Goal: Task Accomplishment & Management: Use online tool/utility

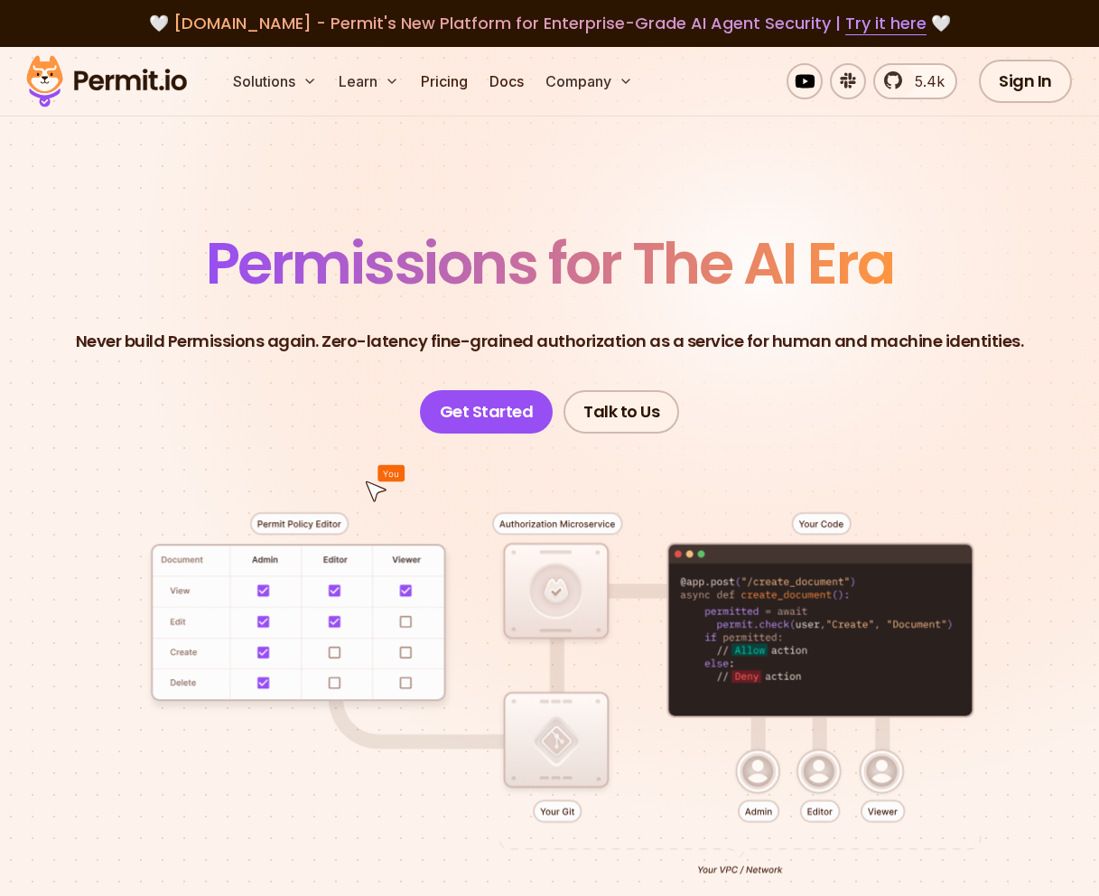
click at [144, 71] on img at bounding box center [106, 81] width 177 height 61
click at [1021, 76] on link "Sign In" at bounding box center [1025, 81] width 93 height 43
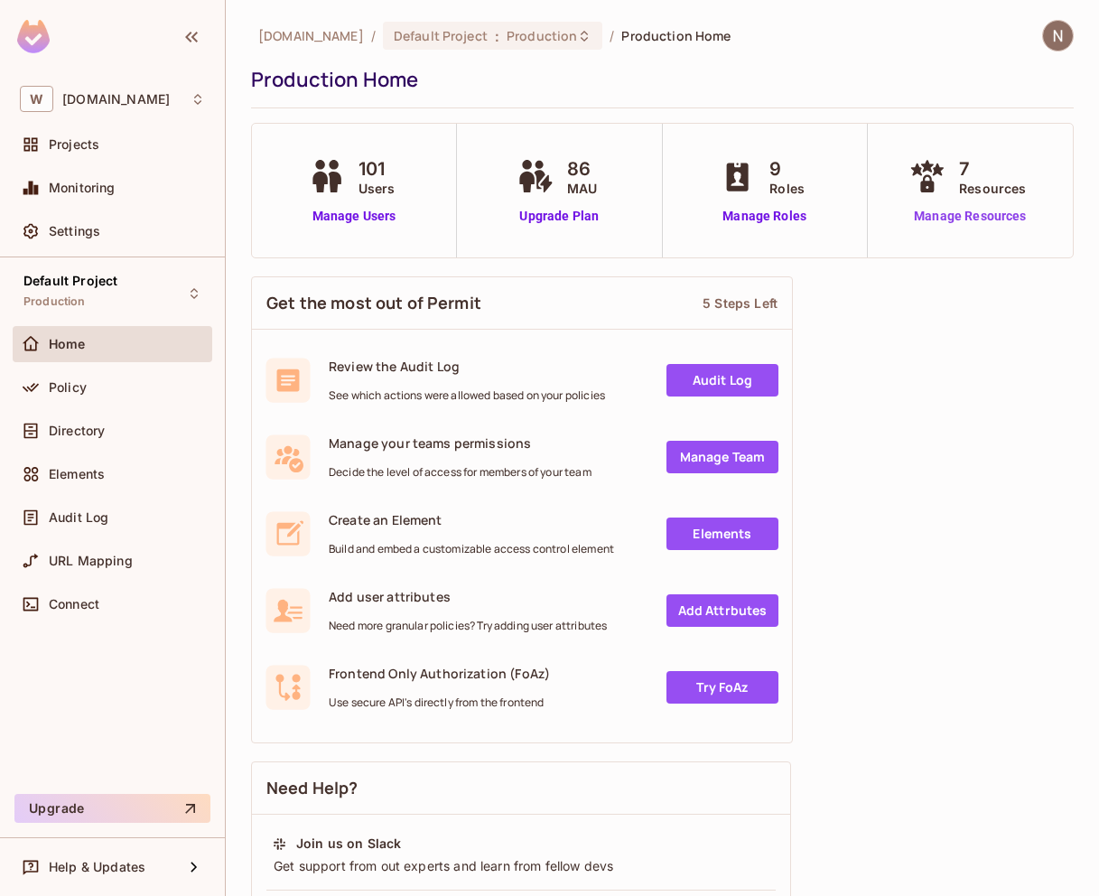
click at [919, 218] on link "Manage Resources" at bounding box center [970, 216] width 130 height 19
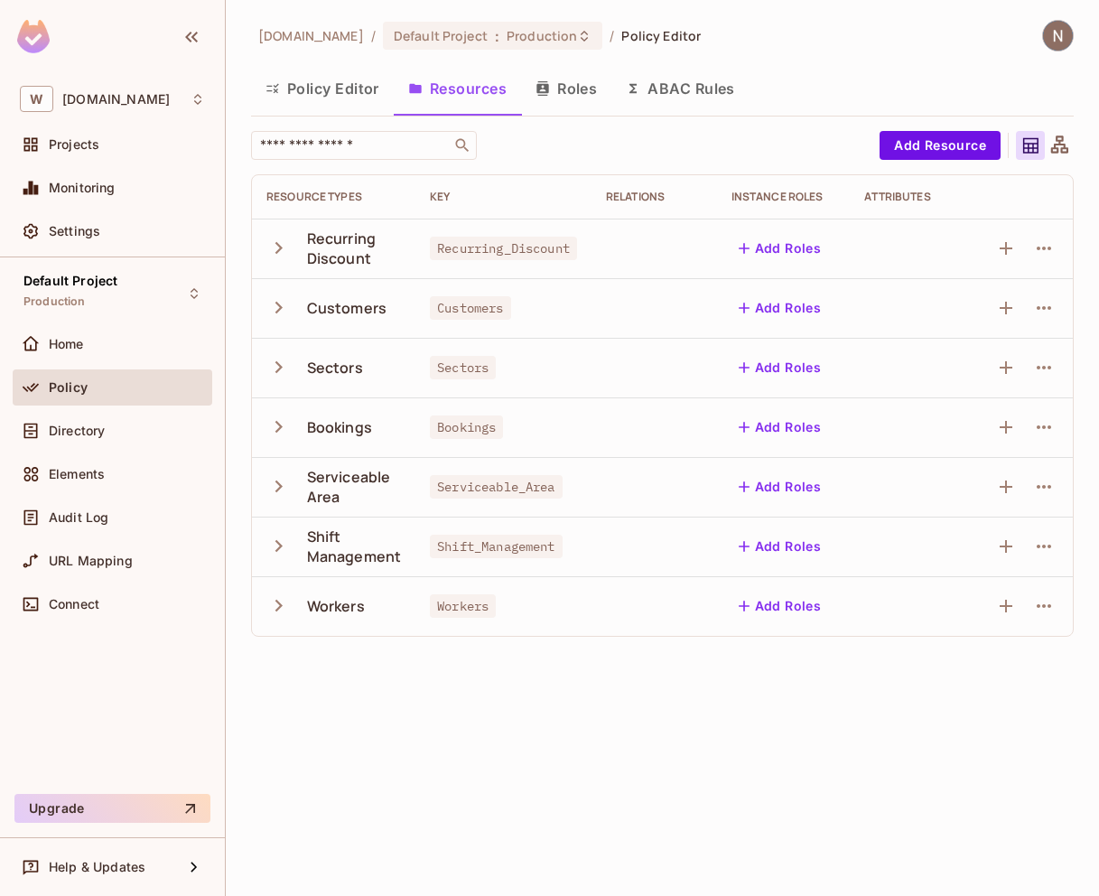
click at [353, 89] on button "Policy Editor" at bounding box center [322, 88] width 143 height 45
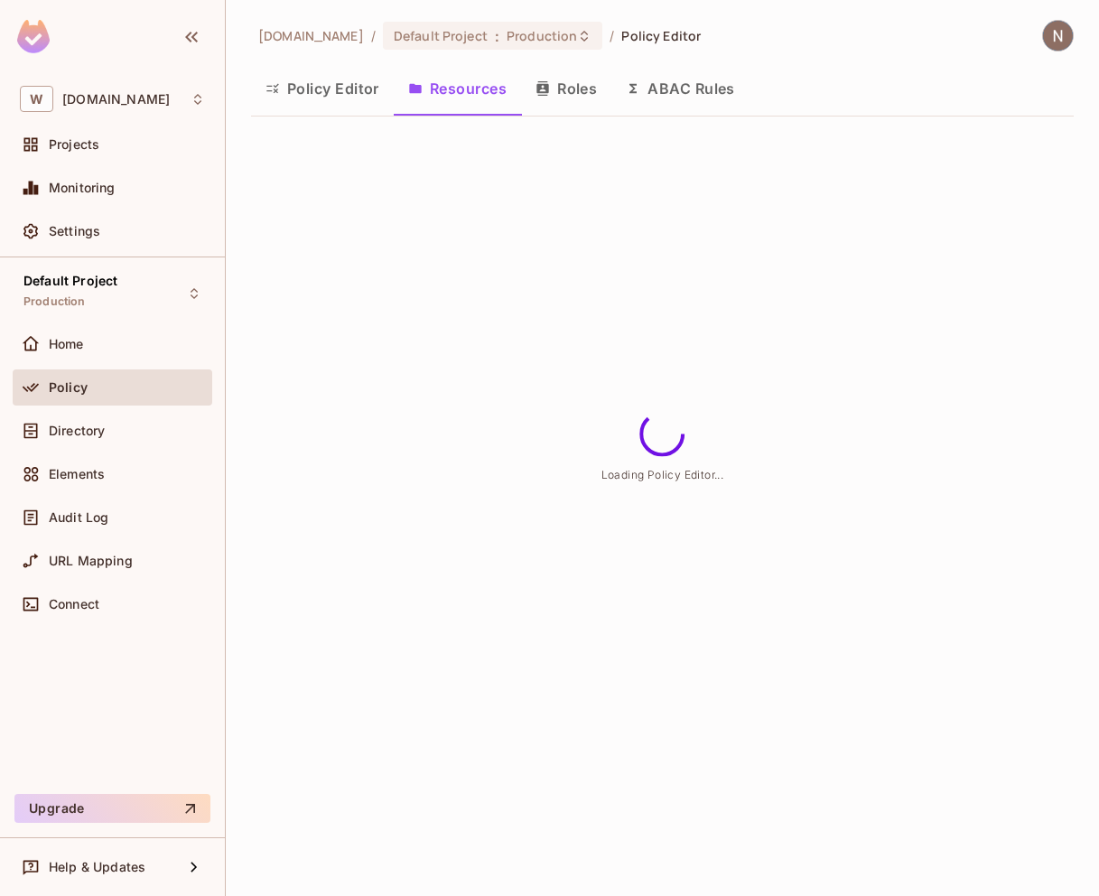
click at [353, 89] on div "[DOMAIN_NAME] / Default Project : Production / Policy Editor Policy Editor Reso…" at bounding box center [662, 448] width 873 height 896
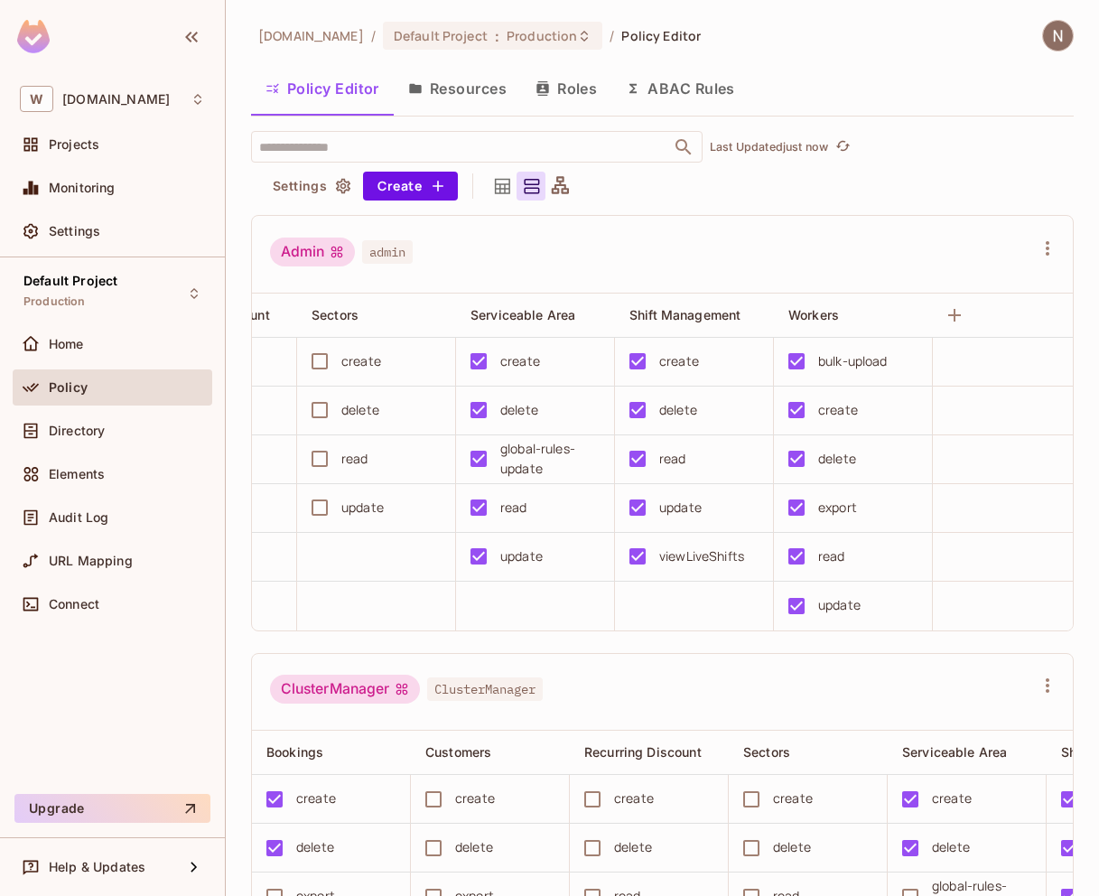
scroll to position [0, 451]
